Goal: Find specific page/section: Find specific page/section

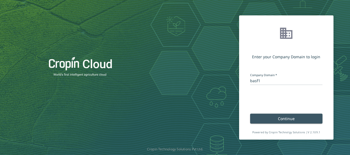
click at [256, 121] on button "Continue" at bounding box center [286, 119] width 72 height 10
